Goal: Task Accomplishment & Management: Manage account settings

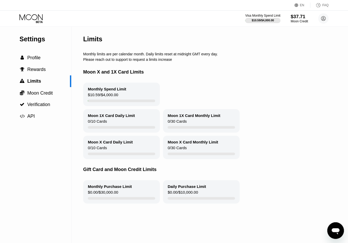
click at [298, 18] on div "$37.71" at bounding box center [299, 16] width 17 height 5
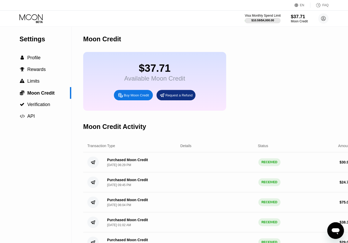
click at [269, 19] on div "$10.59 / $4,000.00" at bounding box center [262, 20] width 23 height 3
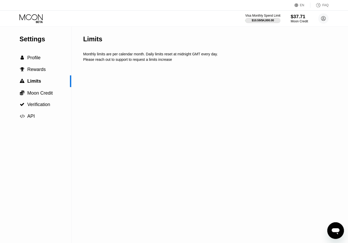
click at [299, 18] on div "$37.71" at bounding box center [299, 16] width 17 height 5
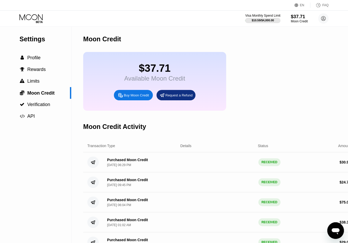
click at [295, 5] on div "EN Language English Save FAQ" at bounding box center [174, 5] width 348 height 11
click at [299, 5] on icon at bounding box center [297, 5] width 4 height 4
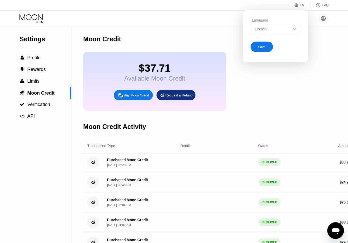
click at [289, 29] on div "English" at bounding box center [275, 29] width 49 height 10
click at [296, 30] on img at bounding box center [294, 29] width 5 height 5
click at [267, 48] on div "Save" at bounding box center [262, 47] width 22 height 10
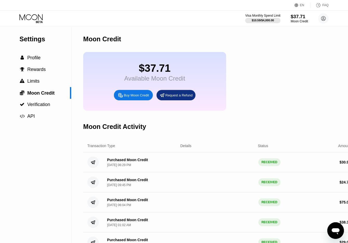
click at [306, 18] on div "$37.71" at bounding box center [299, 16] width 17 height 5
click at [318, 17] on circle at bounding box center [323, 18] width 10 height 10
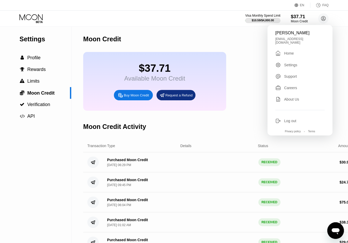
click at [289, 51] on div "Home" at bounding box center [289, 53] width 10 height 4
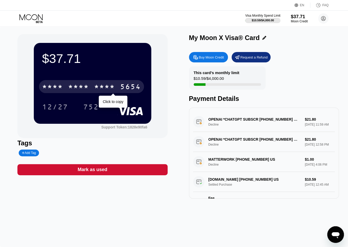
click at [84, 92] on div "* * * * * * * * * * * * 5654" at bounding box center [91, 86] width 105 height 13
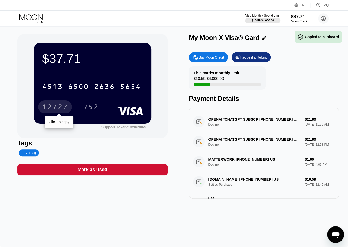
click at [58, 109] on div "12/27" at bounding box center [55, 107] width 26 height 8
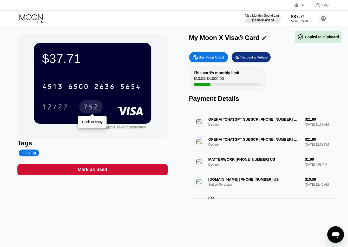
click at [94, 109] on div "752" at bounding box center [91, 107] width 16 height 8
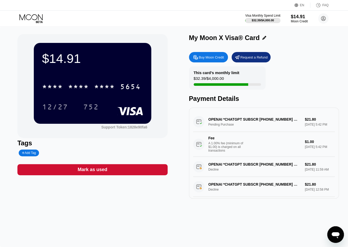
click at [216, 80] on div "$32.39 / $4,000.00" at bounding box center [209, 79] width 30 height 7
click at [254, 84] on div "This card’s monthly limit $32.39 / $4,000.00" at bounding box center [227, 77] width 77 height 23
click at [255, 86] on div at bounding box center [227, 84] width 67 height 3
